Goal: Navigation & Orientation: Go to known website

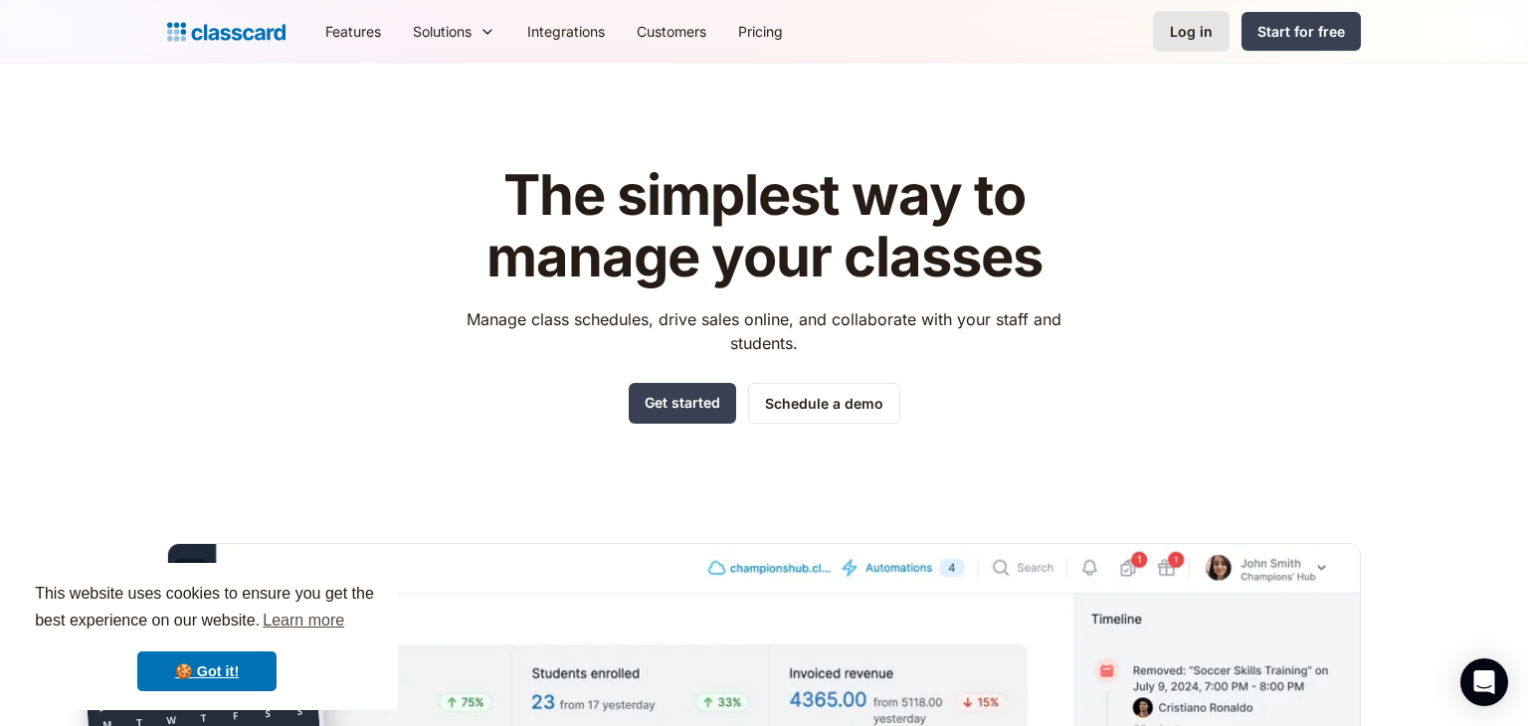
click at [1203, 38] on div "Log in" at bounding box center [1191, 31] width 43 height 21
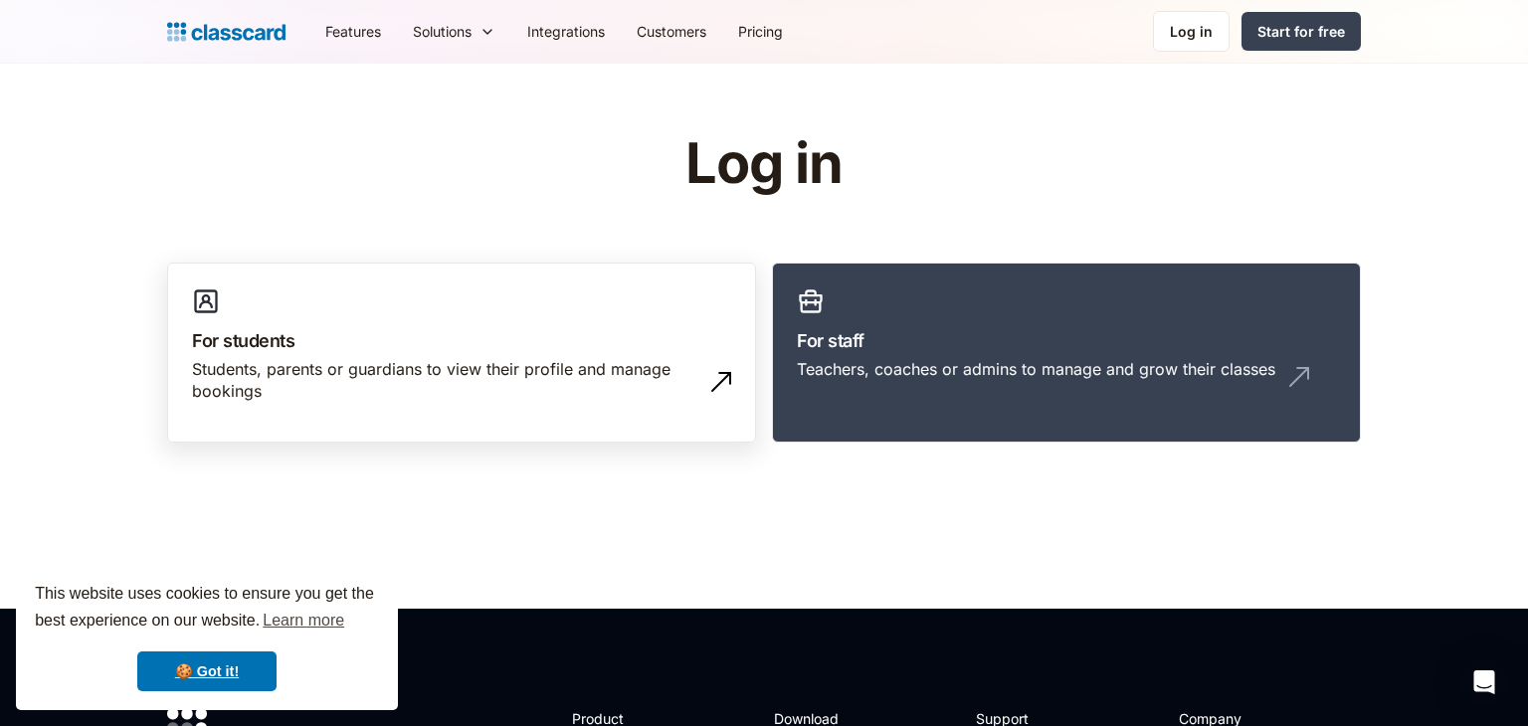
click at [503, 331] on h3 "For students" at bounding box center [461, 340] width 539 height 27
